Goal: Transaction & Acquisition: Subscribe to service/newsletter

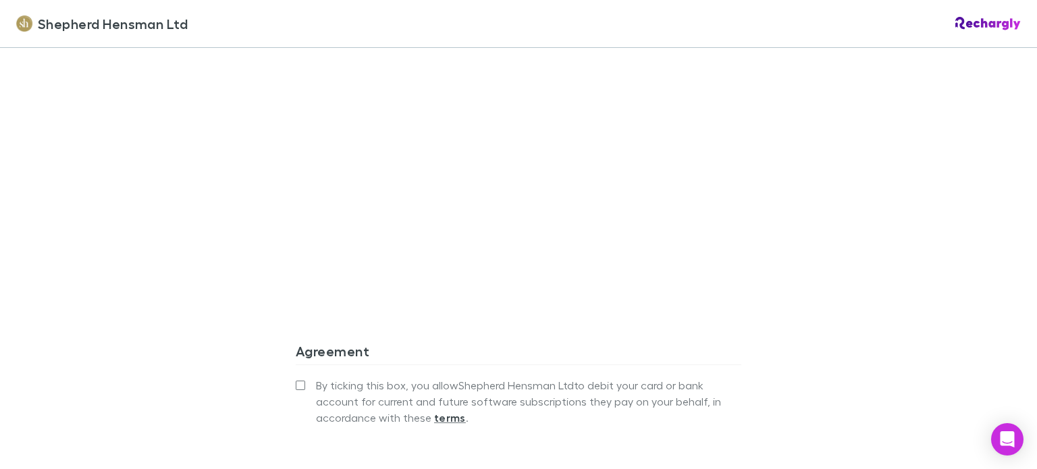
scroll to position [1215, 0]
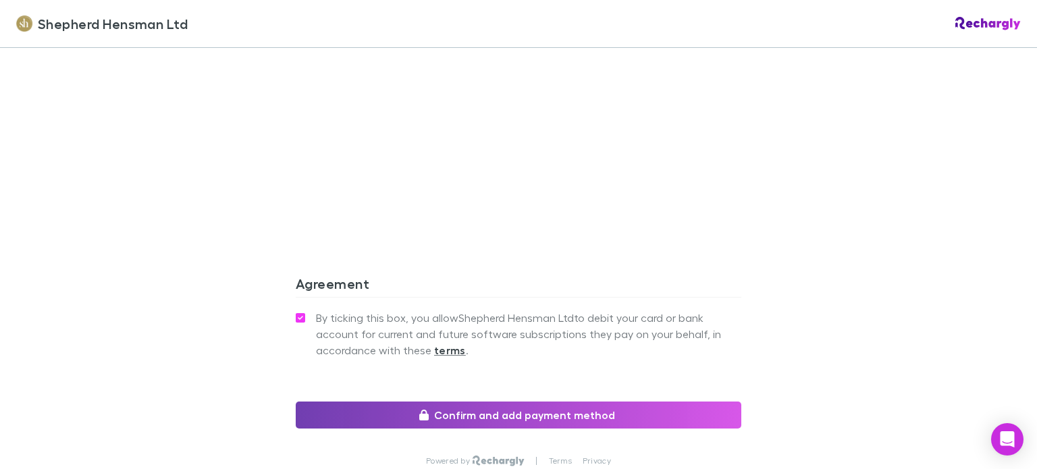
click at [470, 402] on button "Confirm and add payment method" at bounding box center [518, 415] width 445 height 27
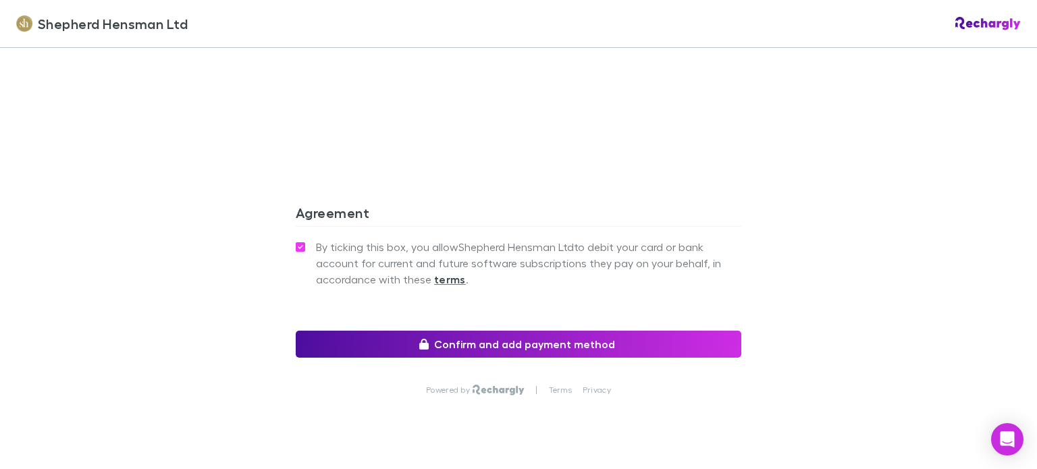
scroll to position [1287, 0]
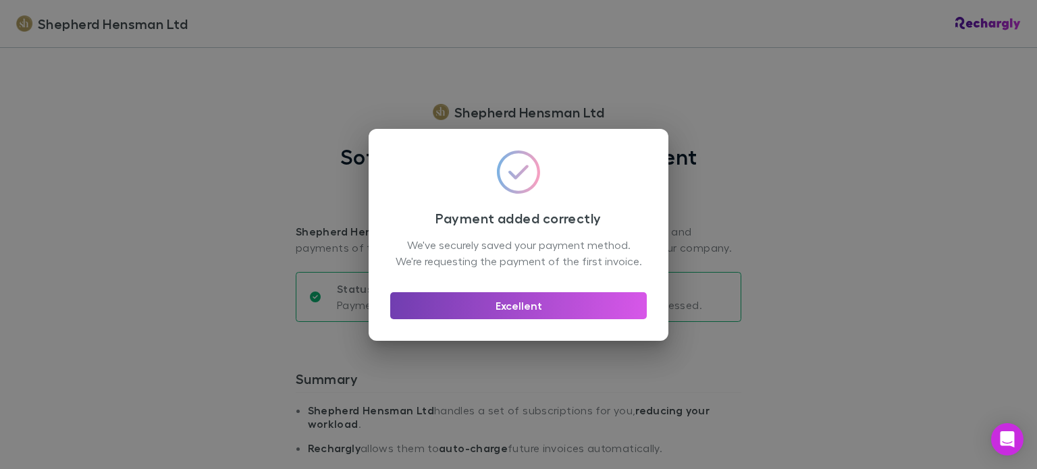
click at [530, 309] on button "Excellent" at bounding box center [518, 305] width 256 height 27
